Goal: Transaction & Acquisition: Subscribe to service/newsletter

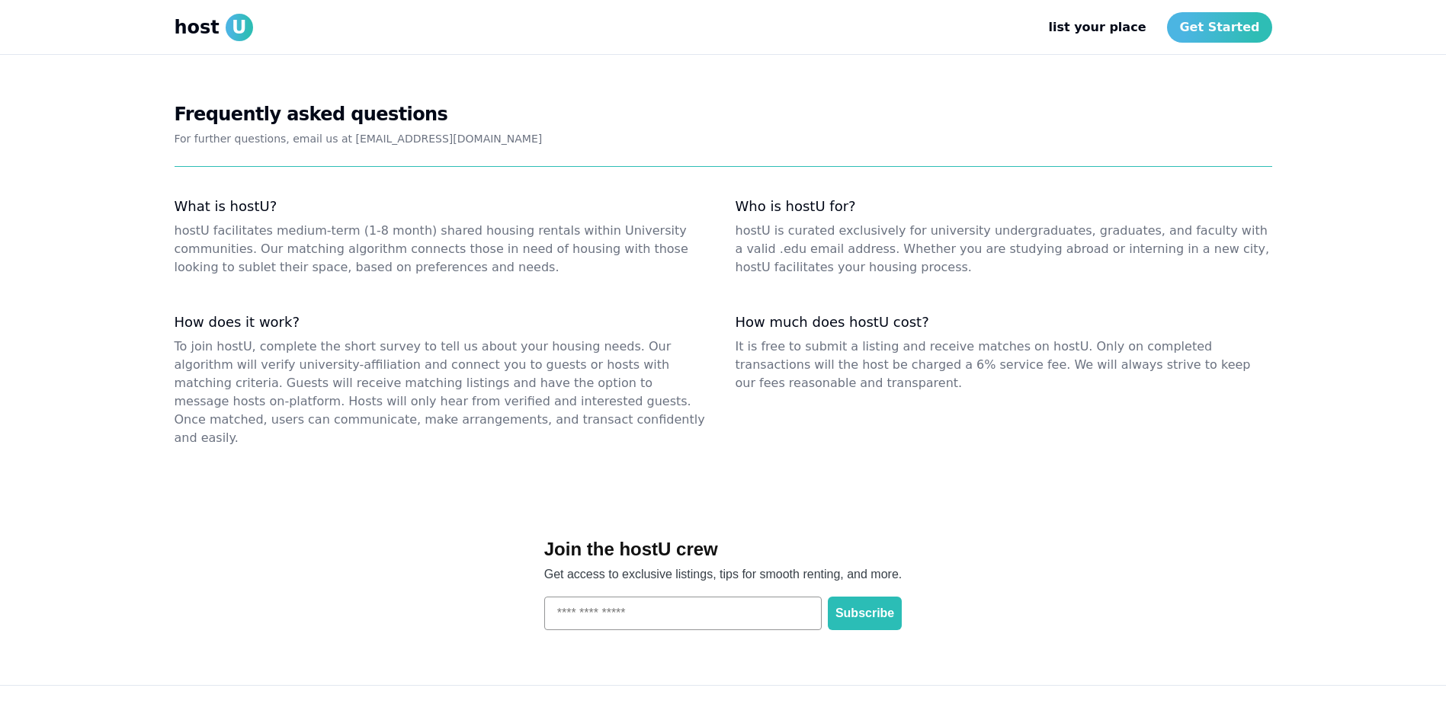
scroll to position [1810, 0]
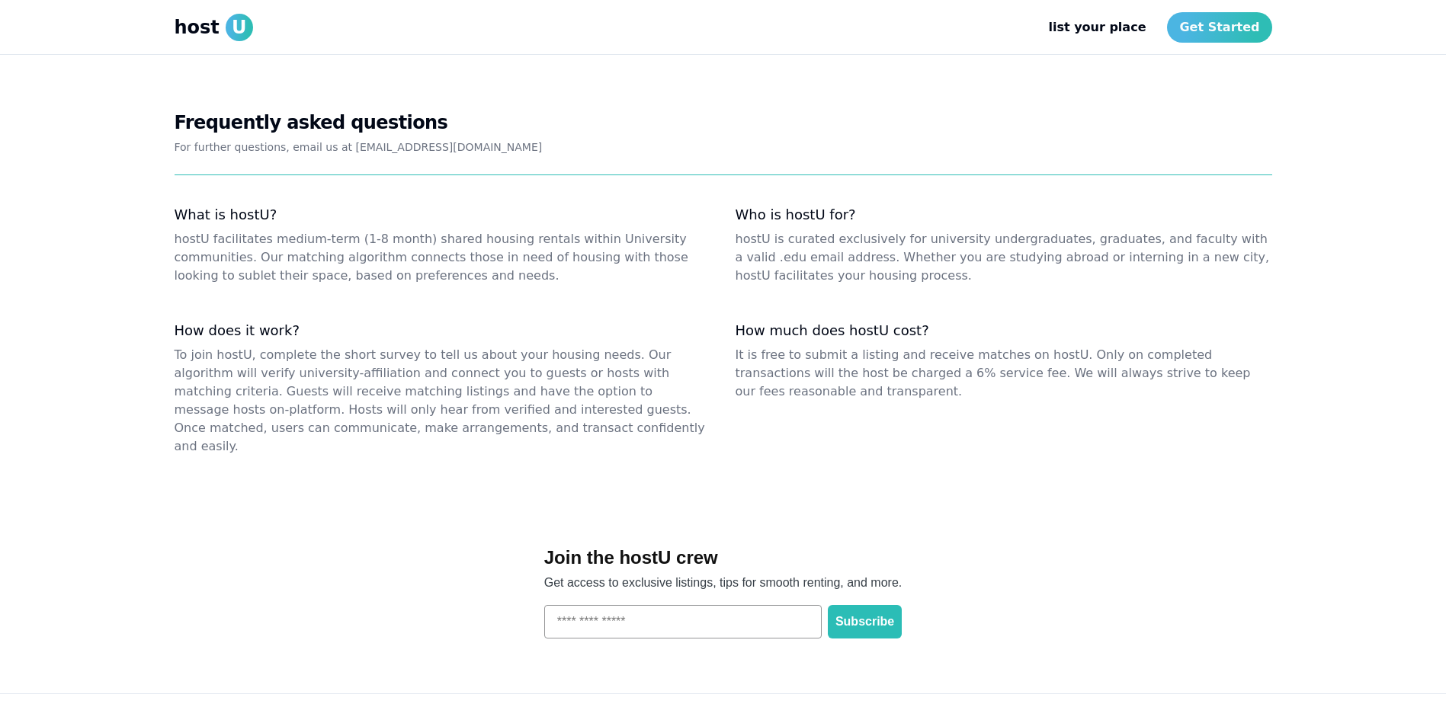
click at [1076, 297] on dl "What is hostU? hostU facilitates medium-term (1-8 month) shared housing rentals…" at bounding box center [724, 331] width 1098 height 250
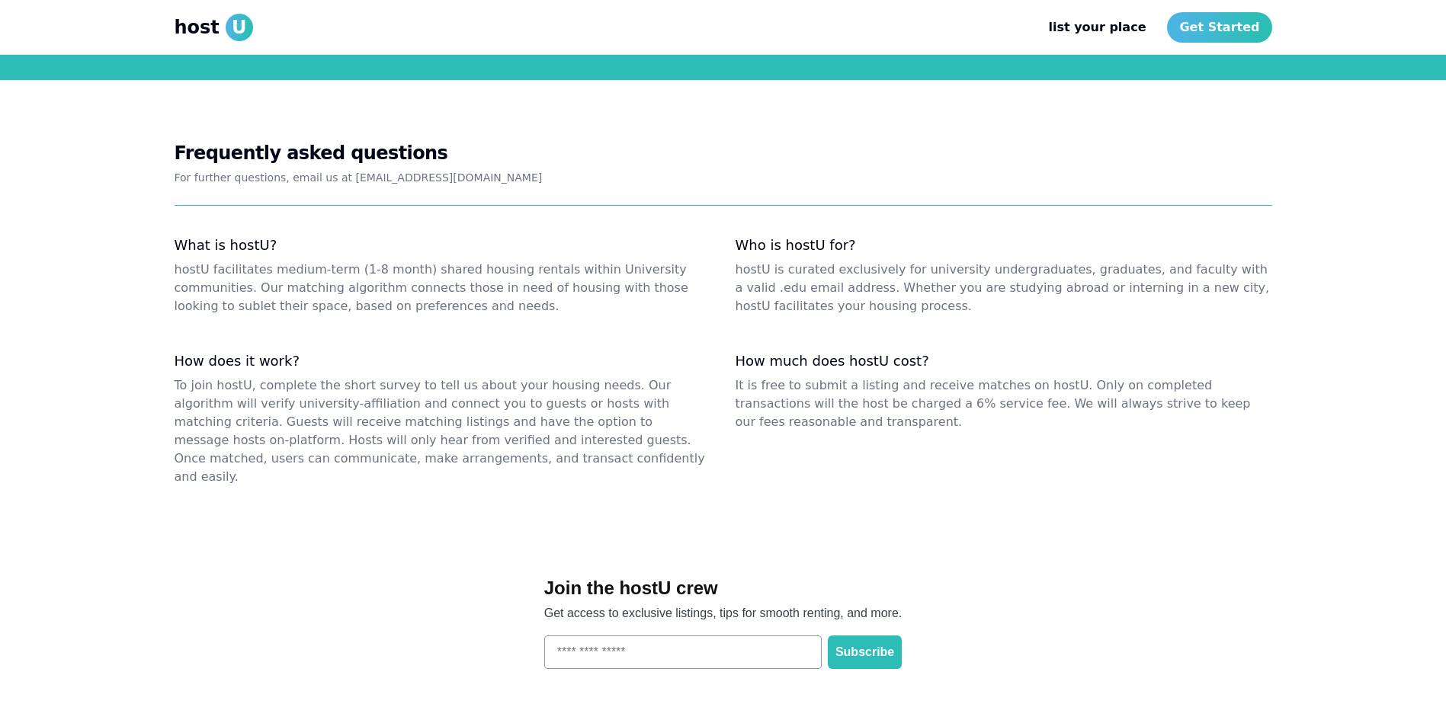
scroll to position [1749, 0]
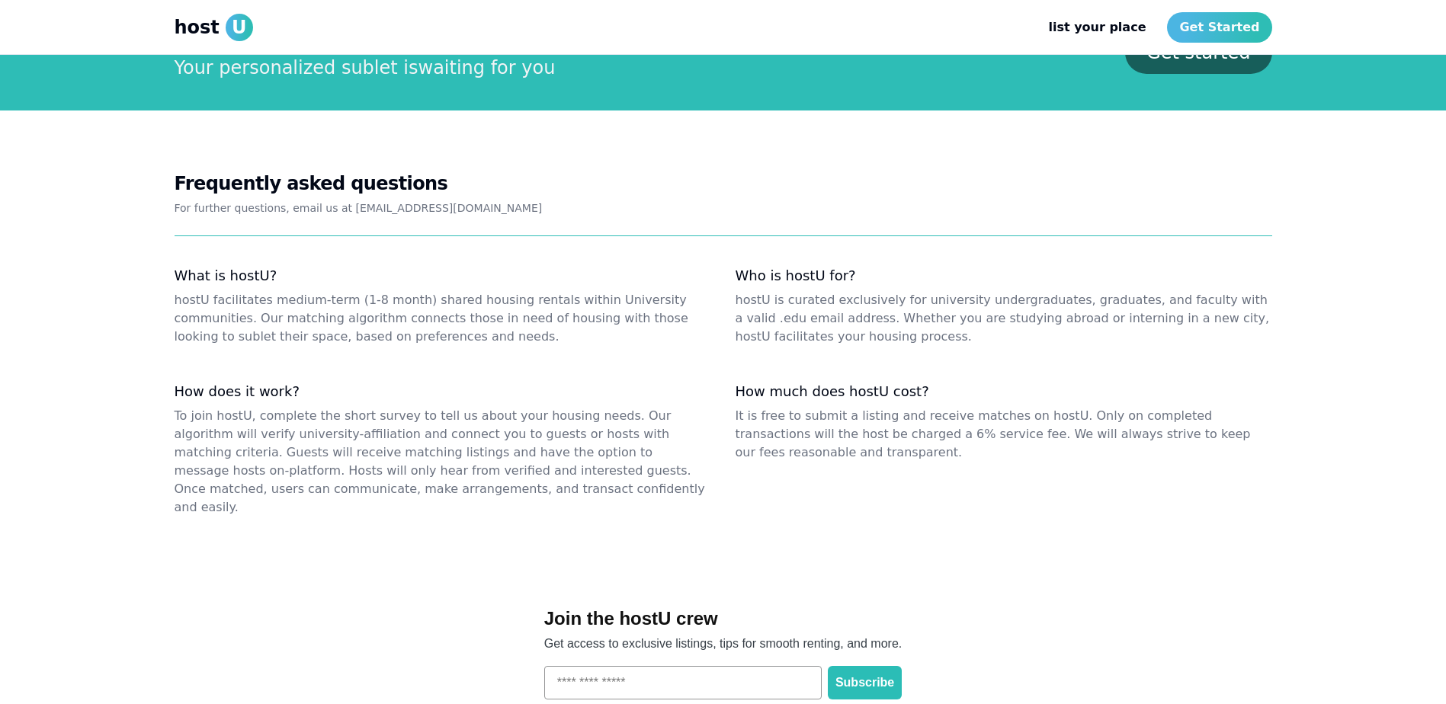
click at [1202, 389] on div "How much does hostU cost? It is free to submit a listing and receive matches on…" at bounding box center [1004, 450] width 537 height 134
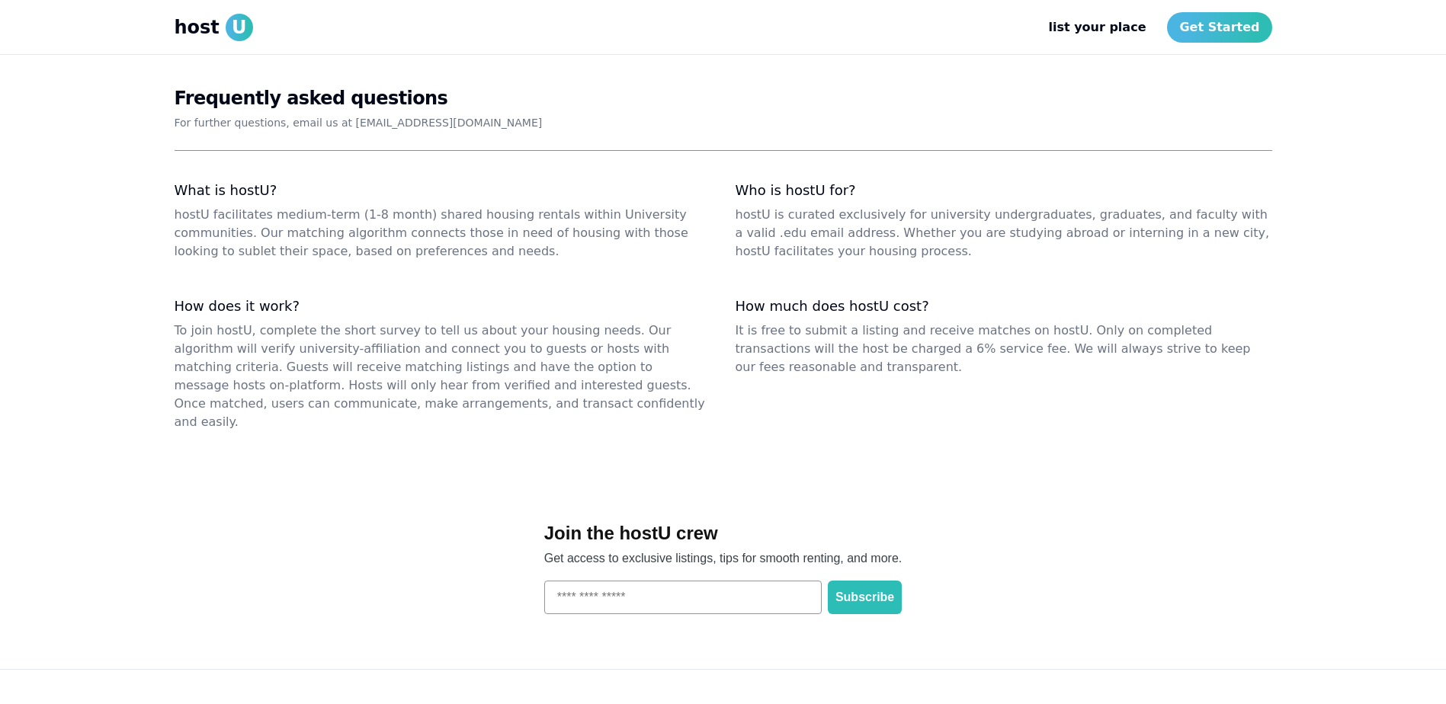
scroll to position [1834, 0]
click at [1223, 26] on link "Get Started" at bounding box center [1219, 27] width 104 height 30
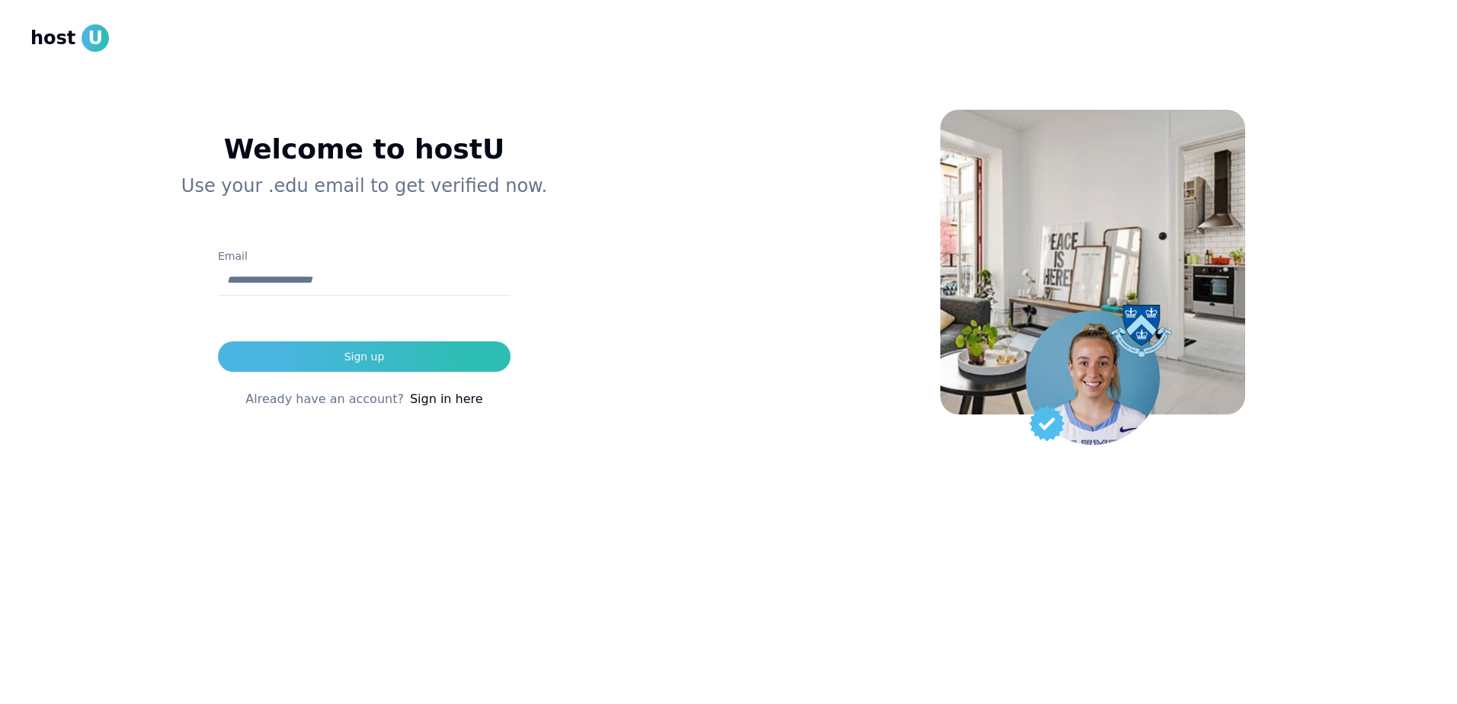
drag, startPoint x: 18, startPoint y: 0, endPoint x: 97, endPoint y: 239, distance: 252.1
click at [97, 239] on div "Welcome to hostU Use your .edu email to get verified now. Email Sign up Already…" at bounding box center [364, 283] width 668 height 445
